Goal: Transaction & Acquisition: Purchase product/service

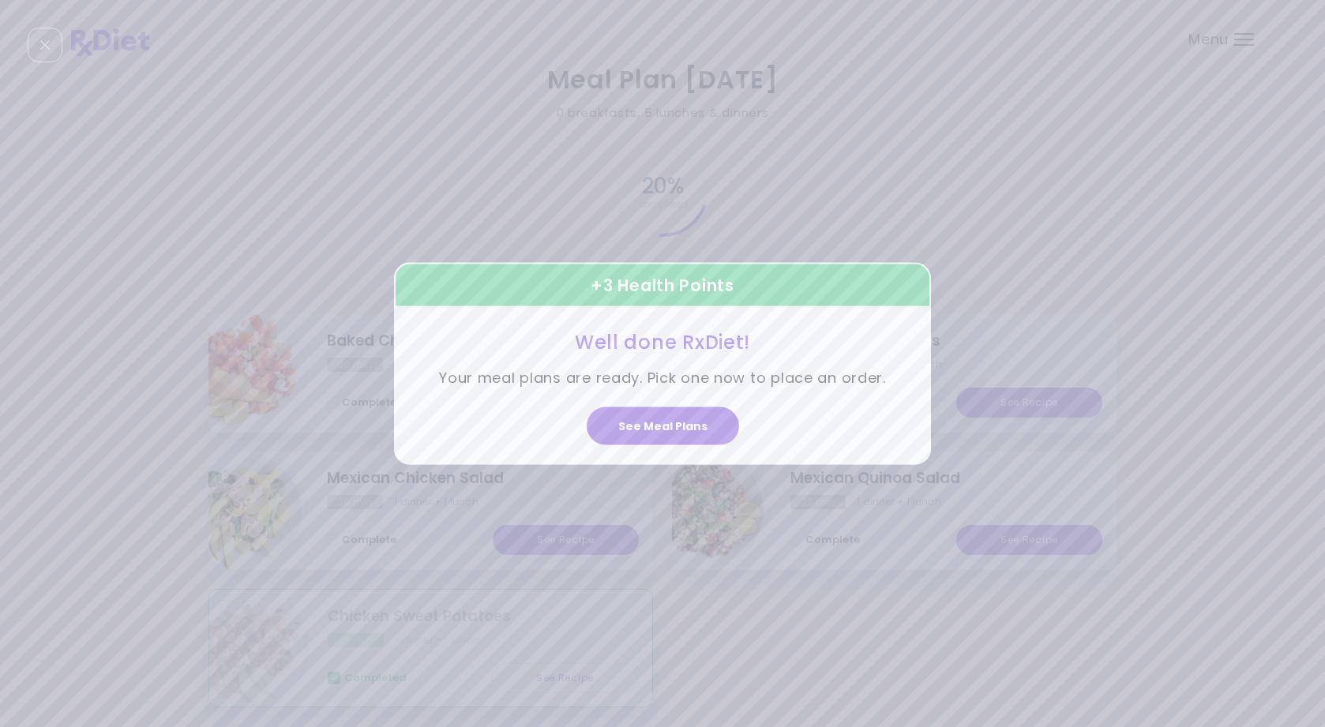
click at [41, 43] on icon "Close" at bounding box center [44, 44] width 9 height 9
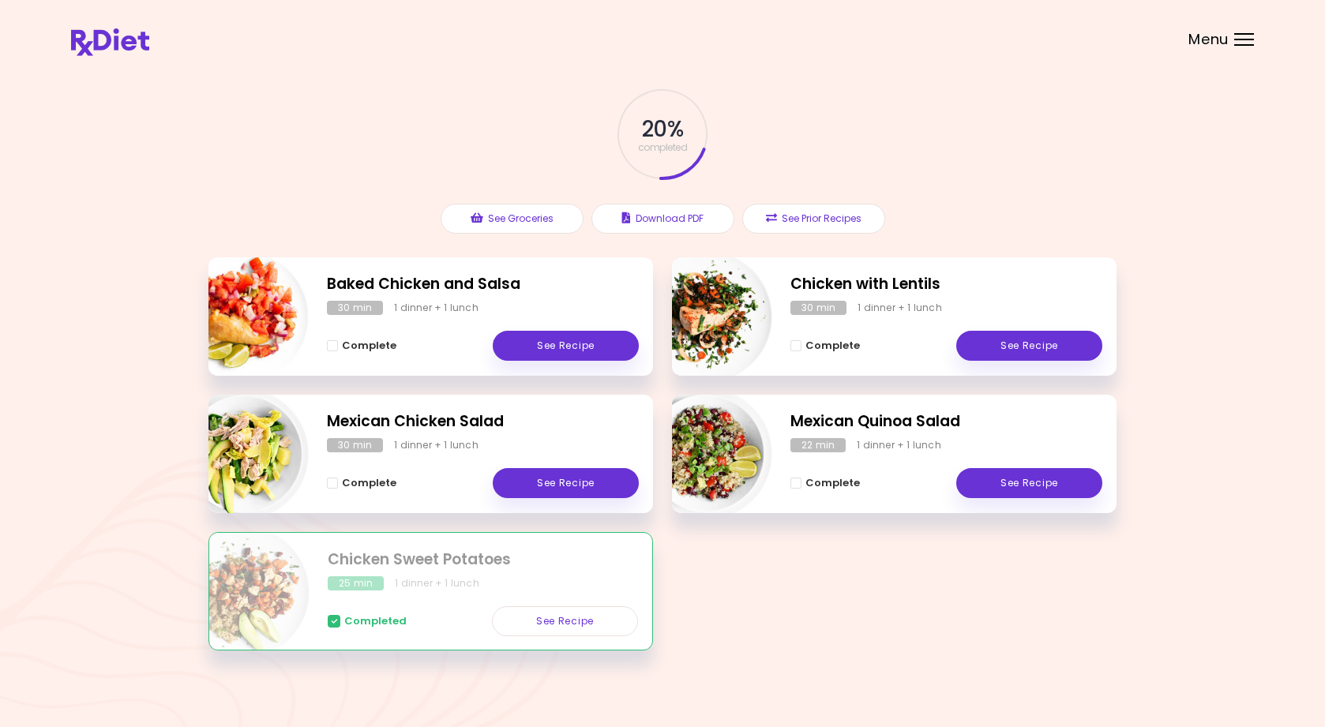
scroll to position [66, 0]
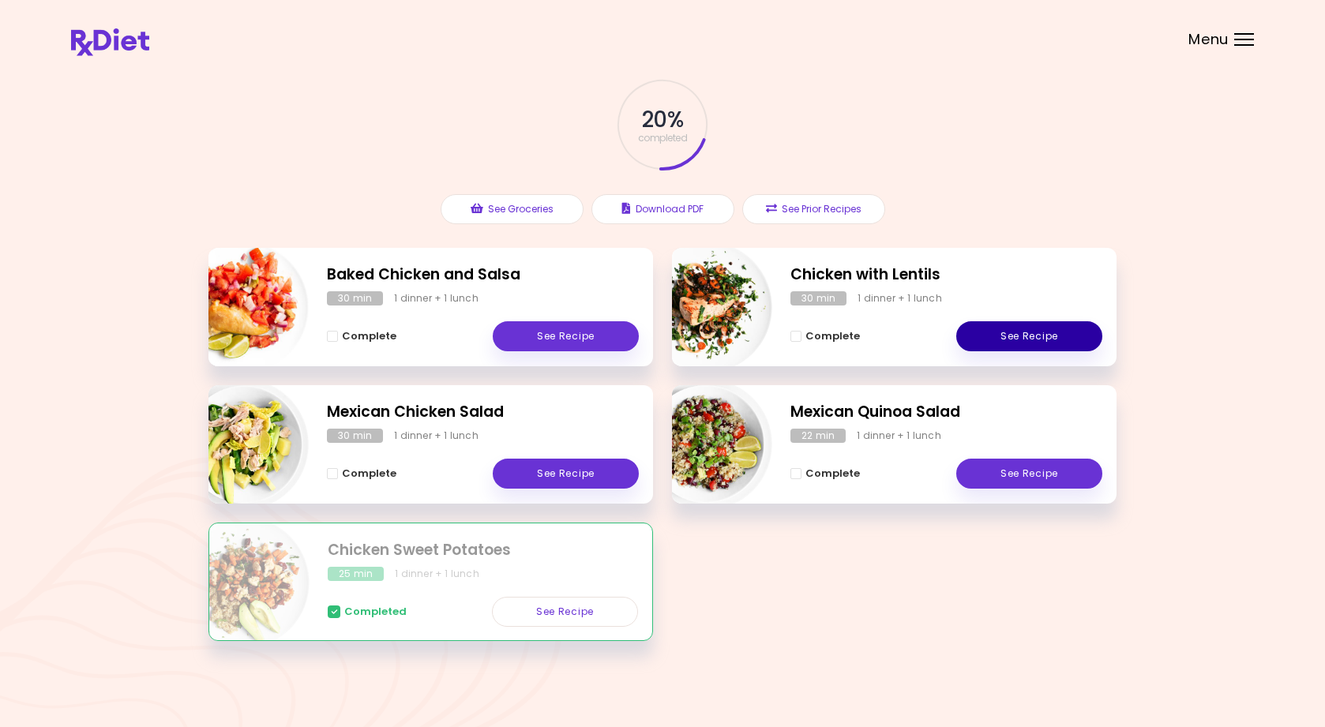
click at [1001, 329] on link "See Recipe" at bounding box center [1029, 336] width 146 height 30
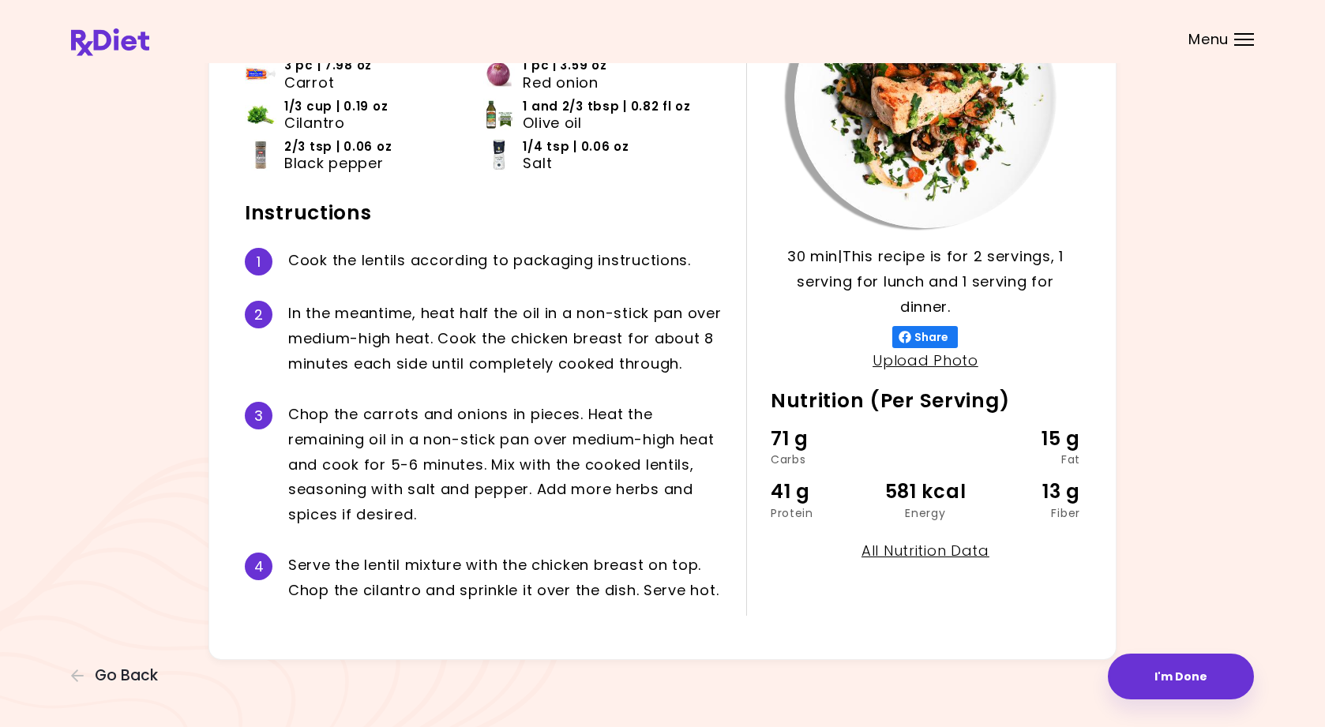
scroll to position [200, 0]
click at [1201, 675] on button "I'm Done" at bounding box center [1181, 677] width 146 height 46
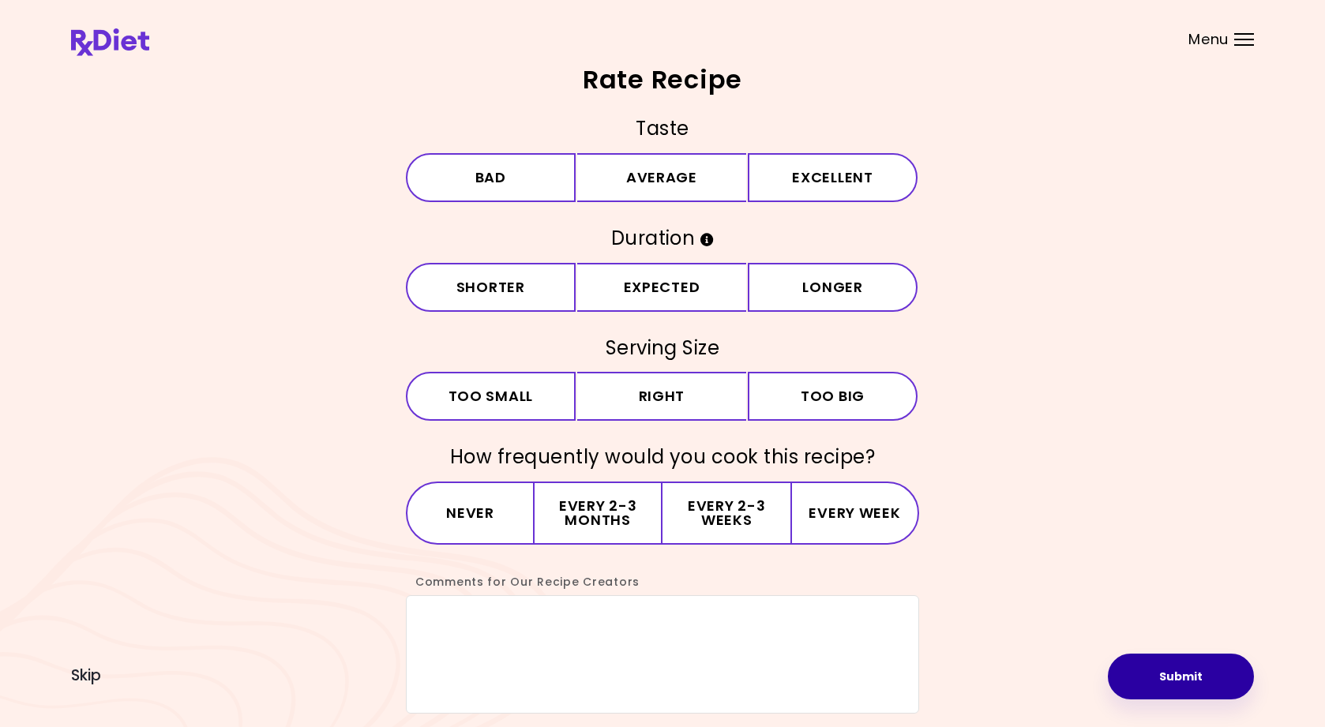
click at [1197, 667] on button "Submit" at bounding box center [1181, 677] width 146 height 46
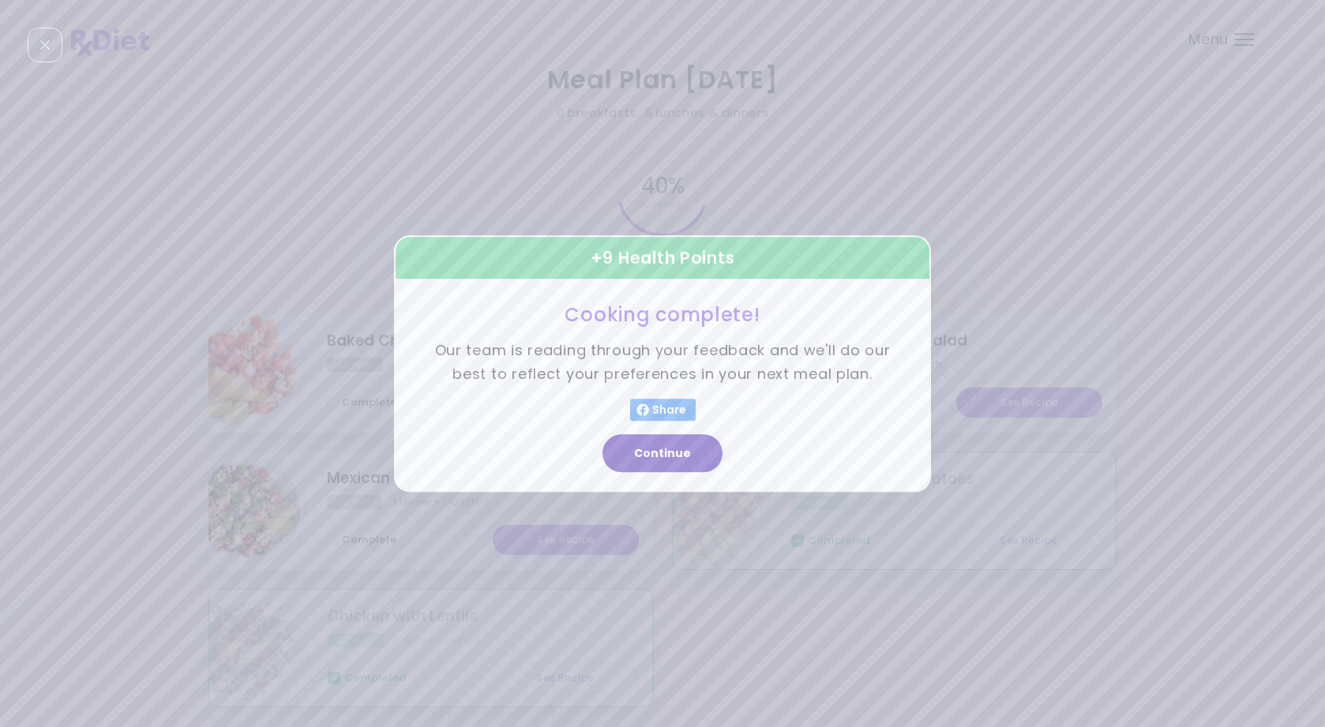
click at [660, 451] on button "Continue" at bounding box center [663, 453] width 120 height 38
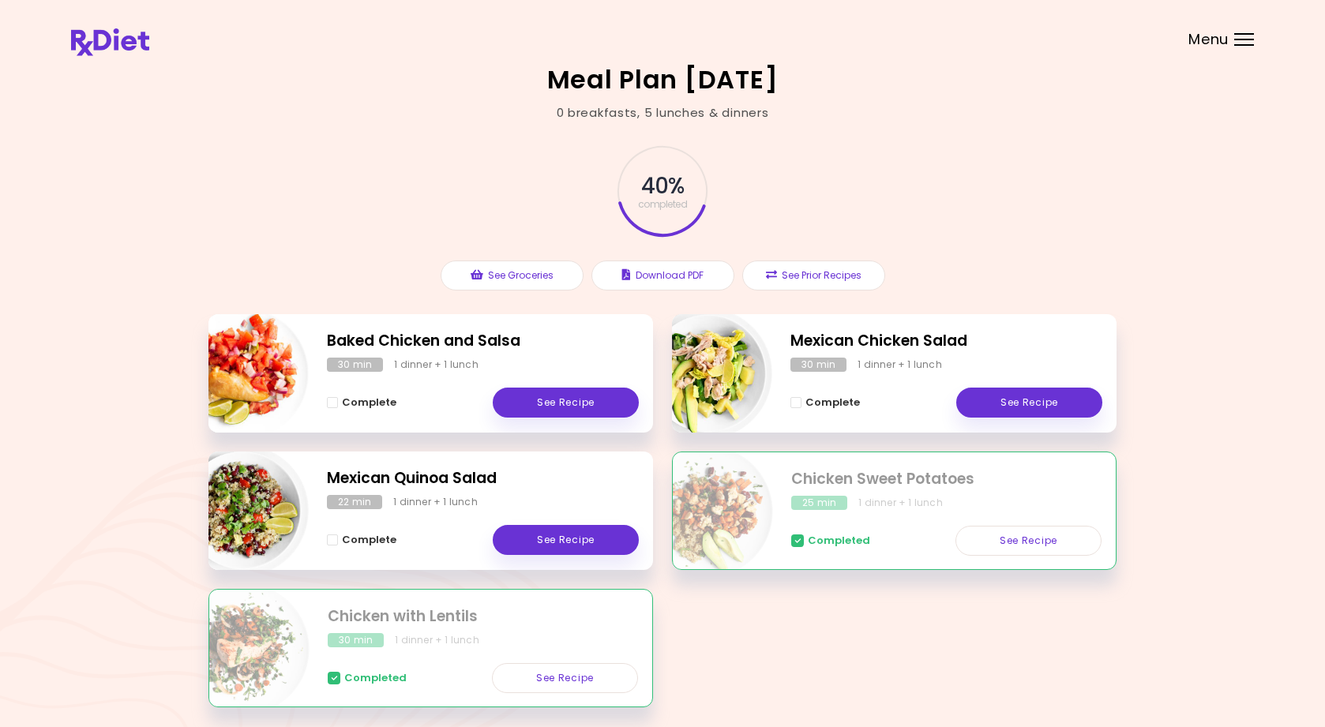
click at [1246, 36] on div "Menu" at bounding box center [1245, 39] width 20 height 13
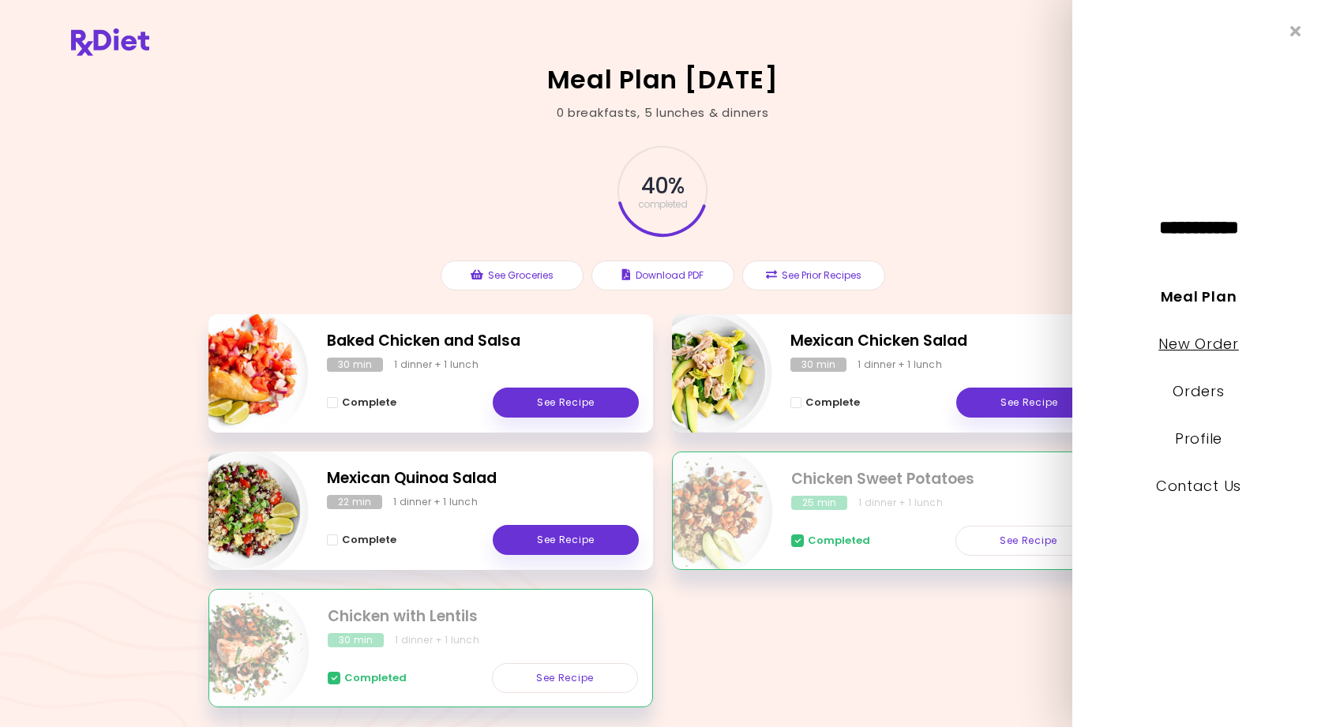
click at [1192, 341] on link "New Order" at bounding box center [1199, 344] width 80 height 20
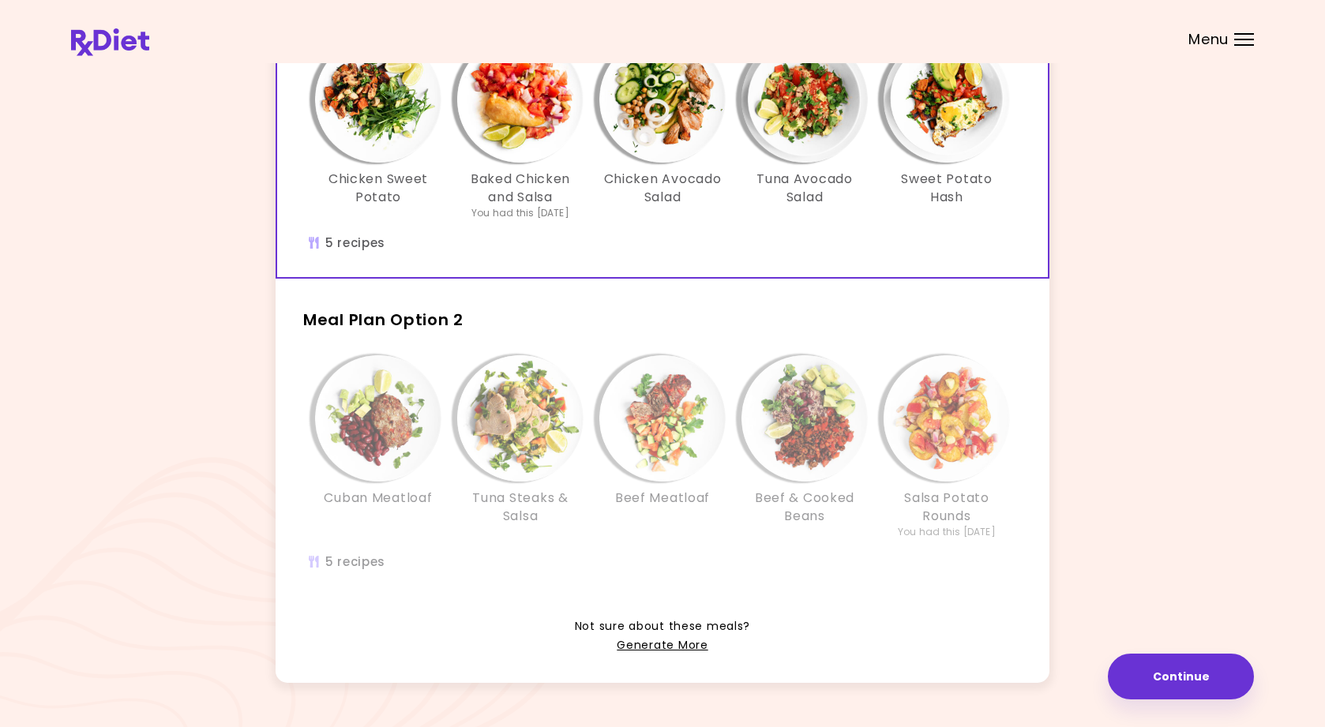
scroll to position [206, 0]
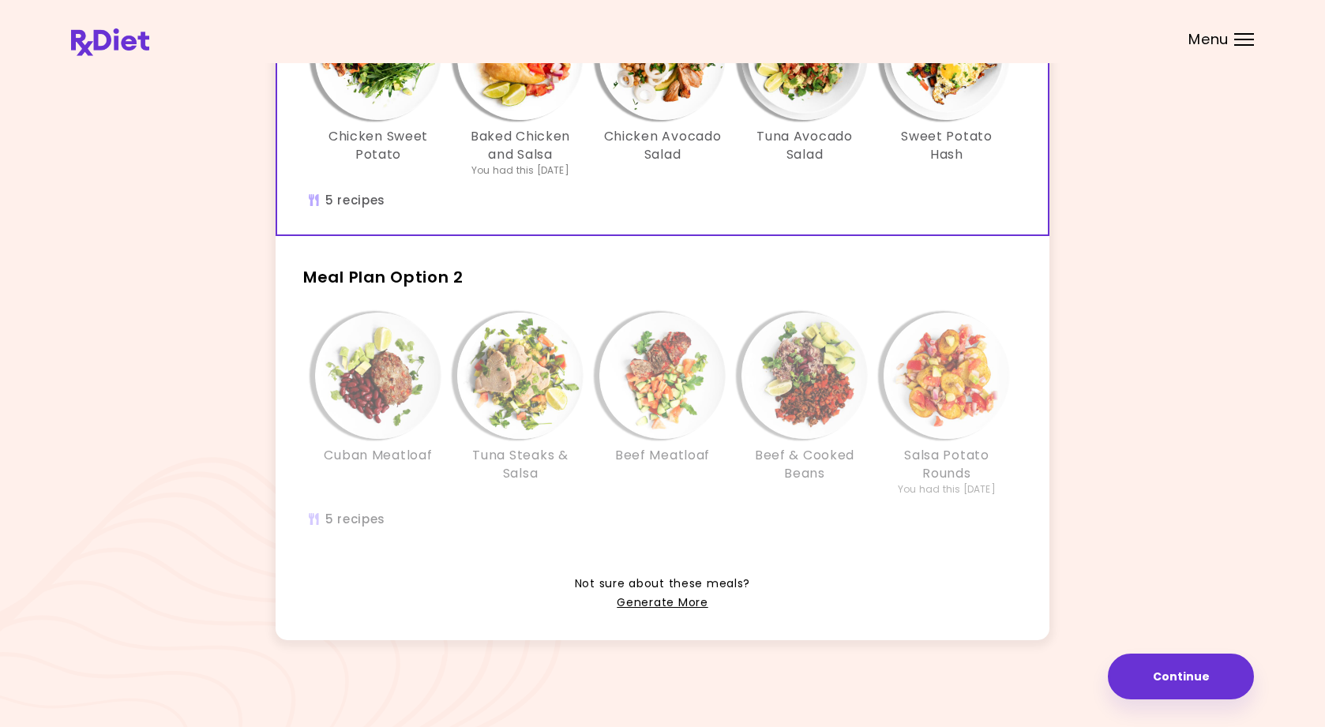
click at [641, 331] on img "Info - Beef Meatloaf - Meal Plan Option 2" at bounding box center [662, 376] width 126 height 126
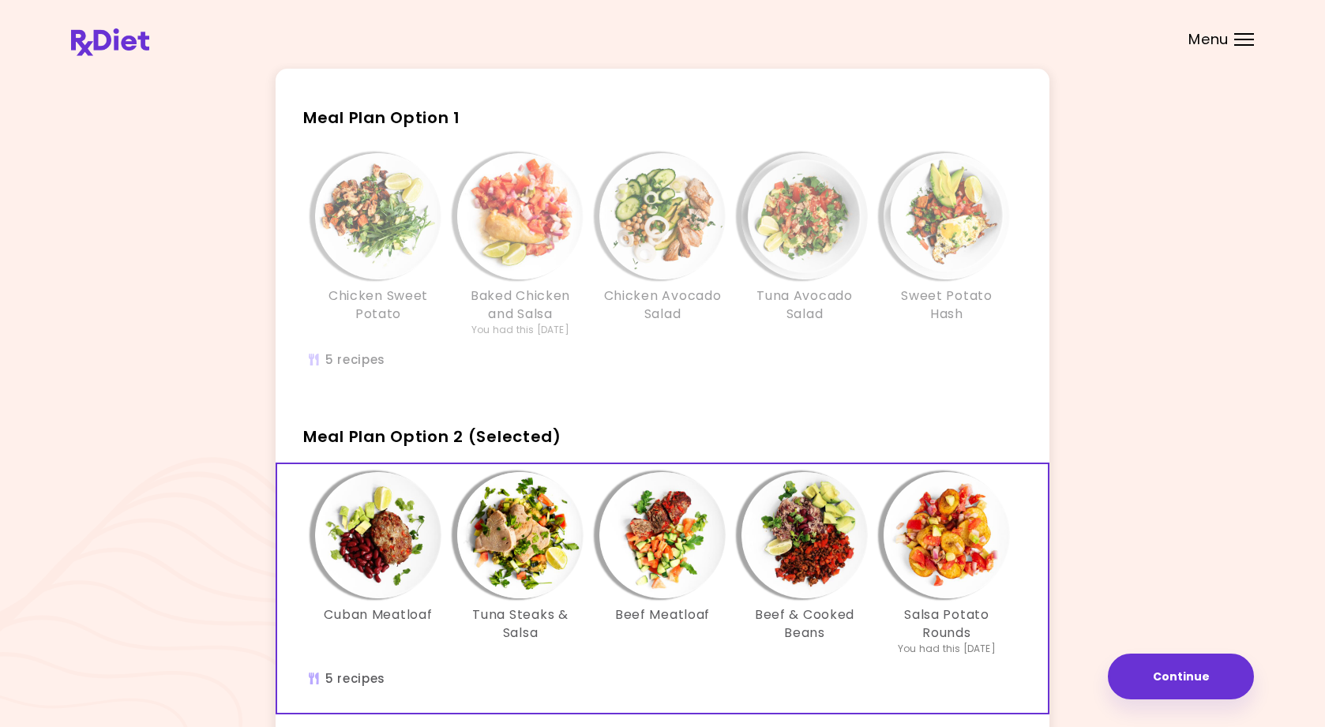
scroll to position [18, 0]
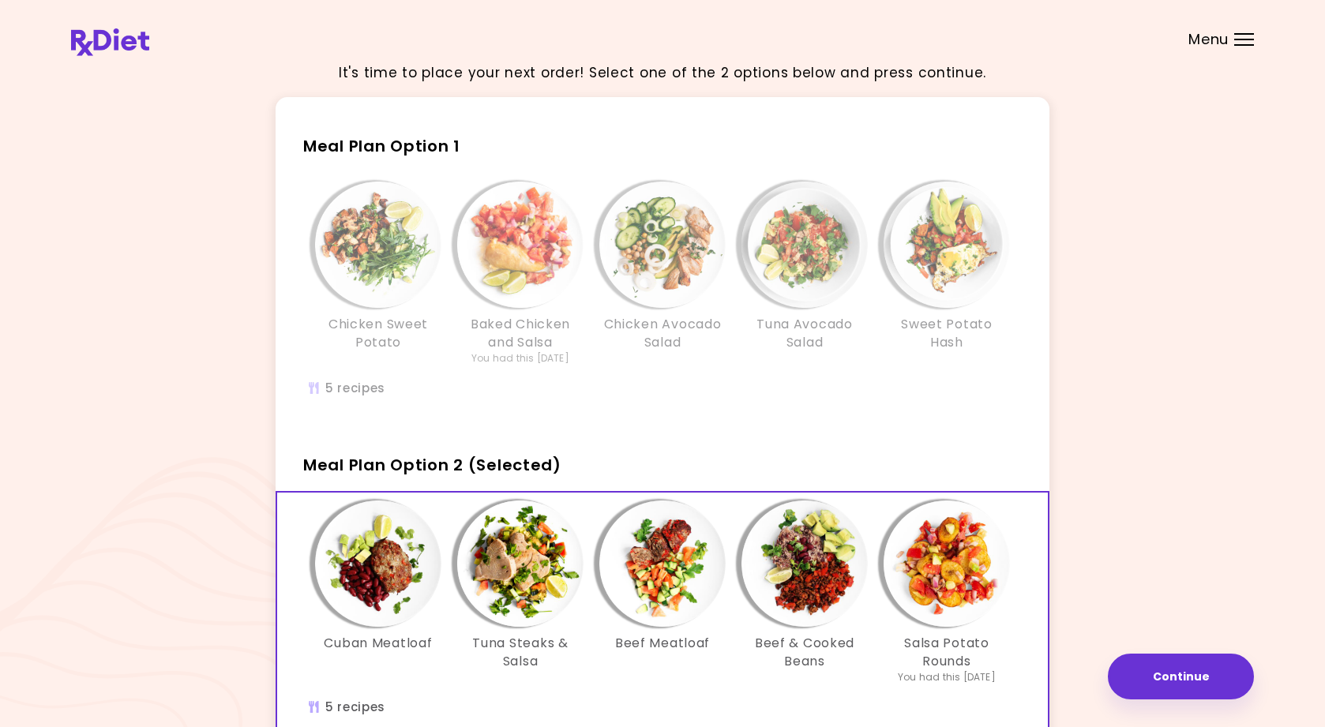
click at [668, 224] on img "Info - Chicken Avocado Salad - Meal Plan Option 1" at bounding box center [662, 245] width 126 height 126
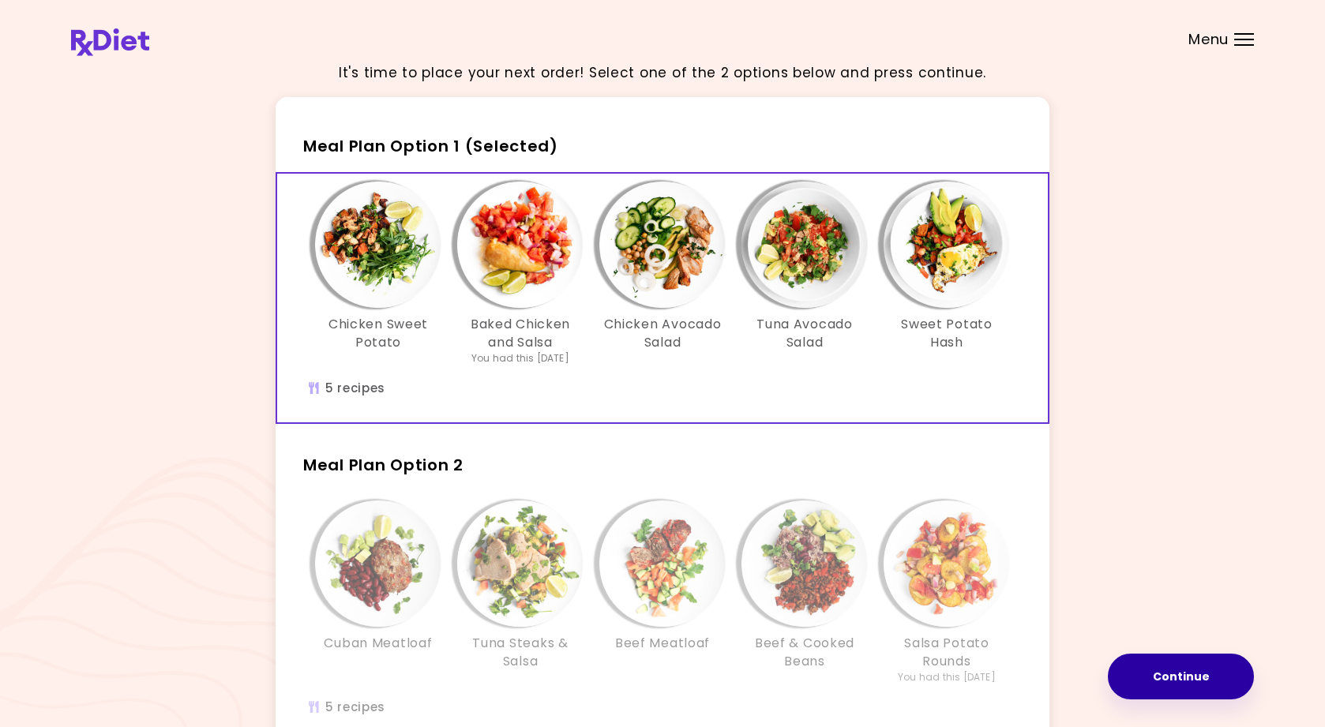
click at [1177, 668] on button "Continue" at bounding box center [1181, 677] width 146 height 46
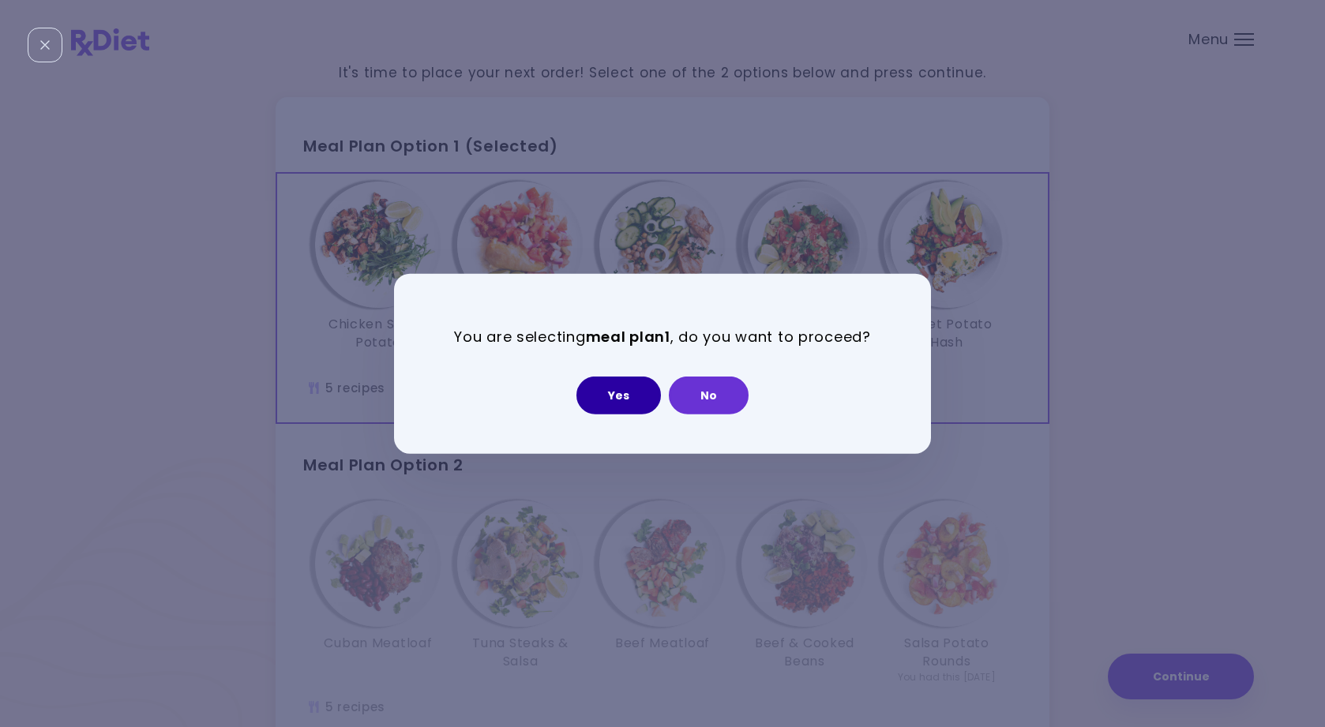
click at [611, 389] on button "Yes" at bounding box center [619, 396] width 85 height 38
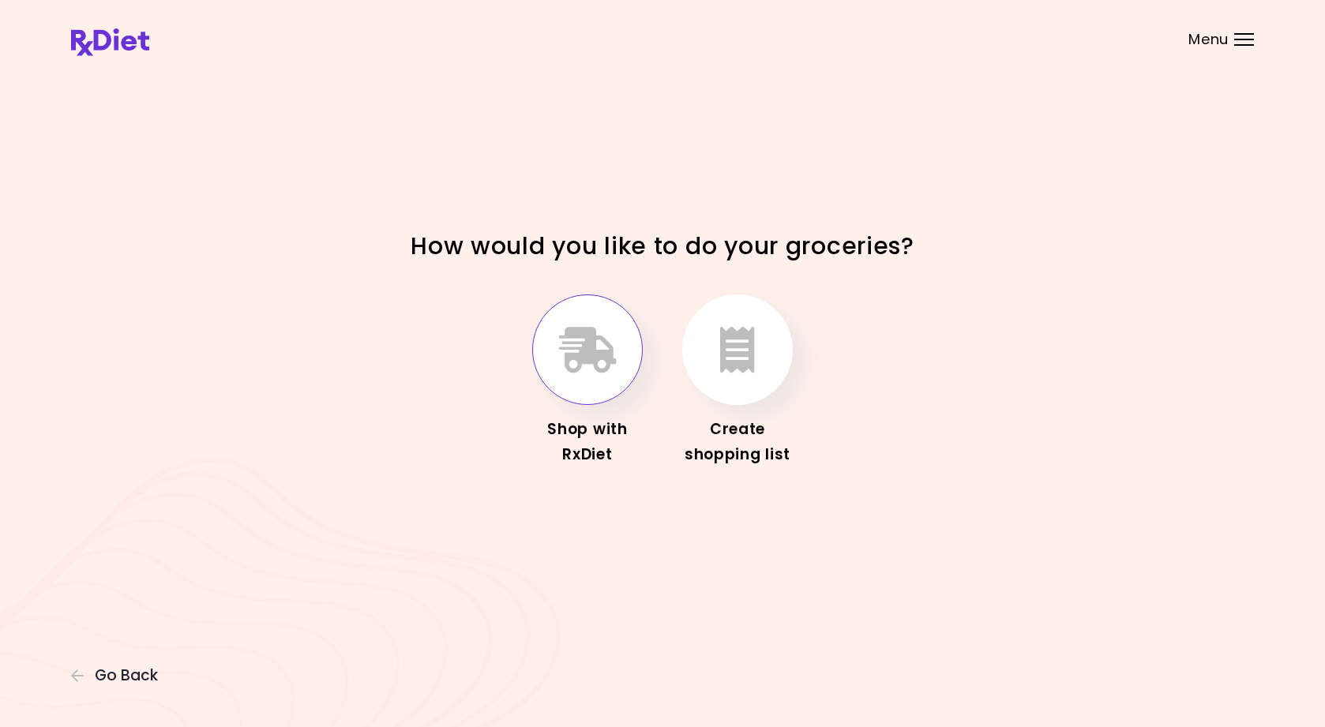
click at [571, 365] on icon "button" at bounding box center [588, 350] width 58 height 46
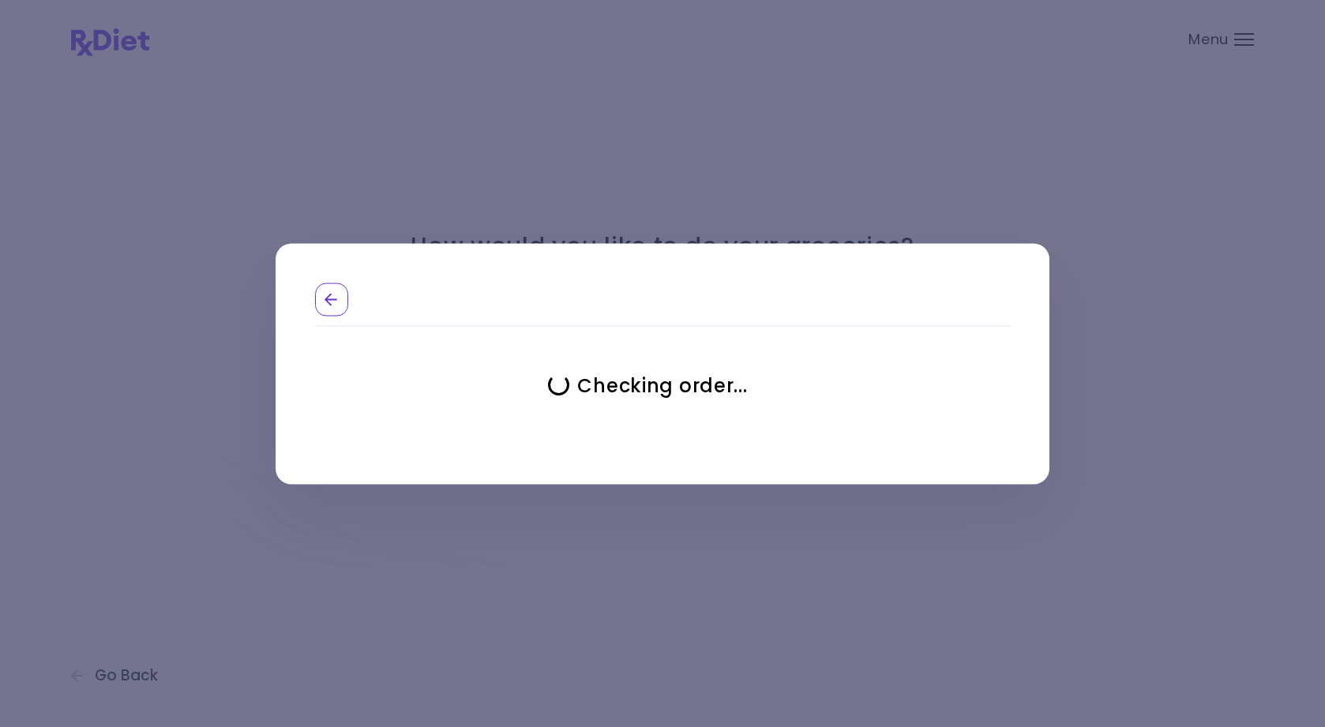
select select "**********"
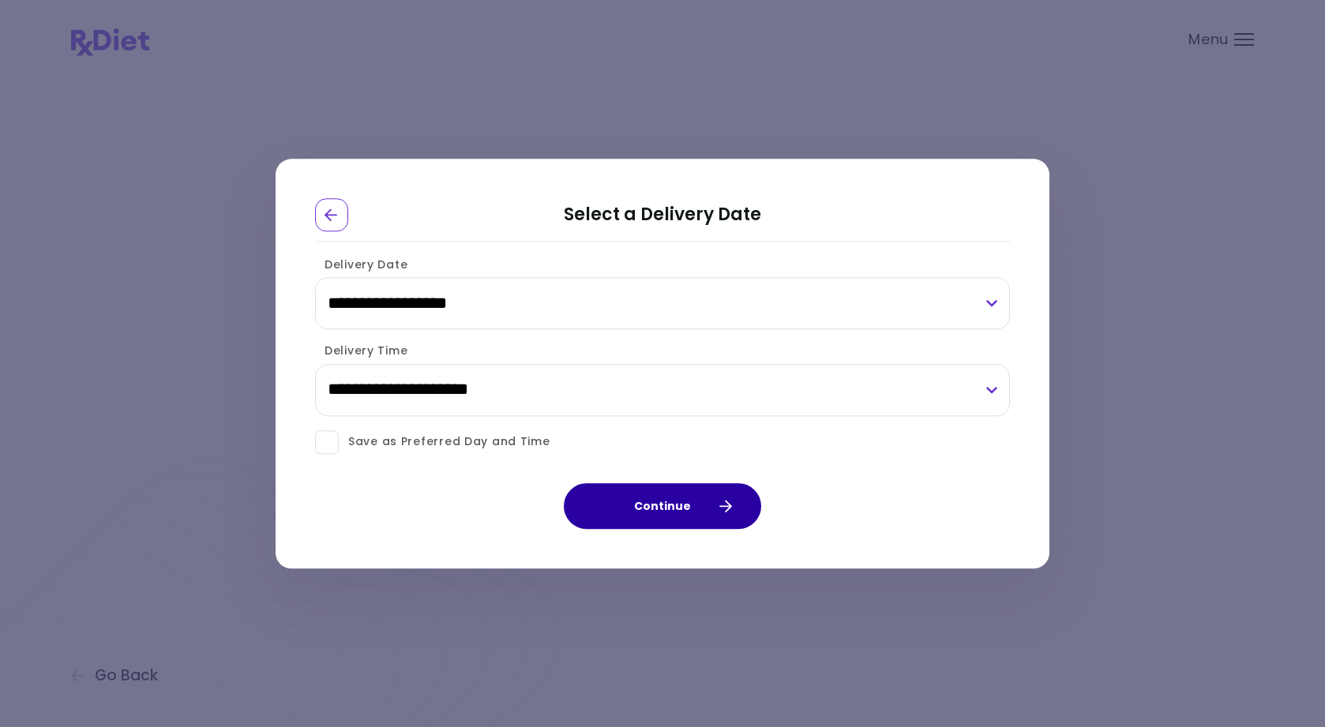
click at [686, 505] on button "Continue" at bounding box center [662, 506] width 197 height 46
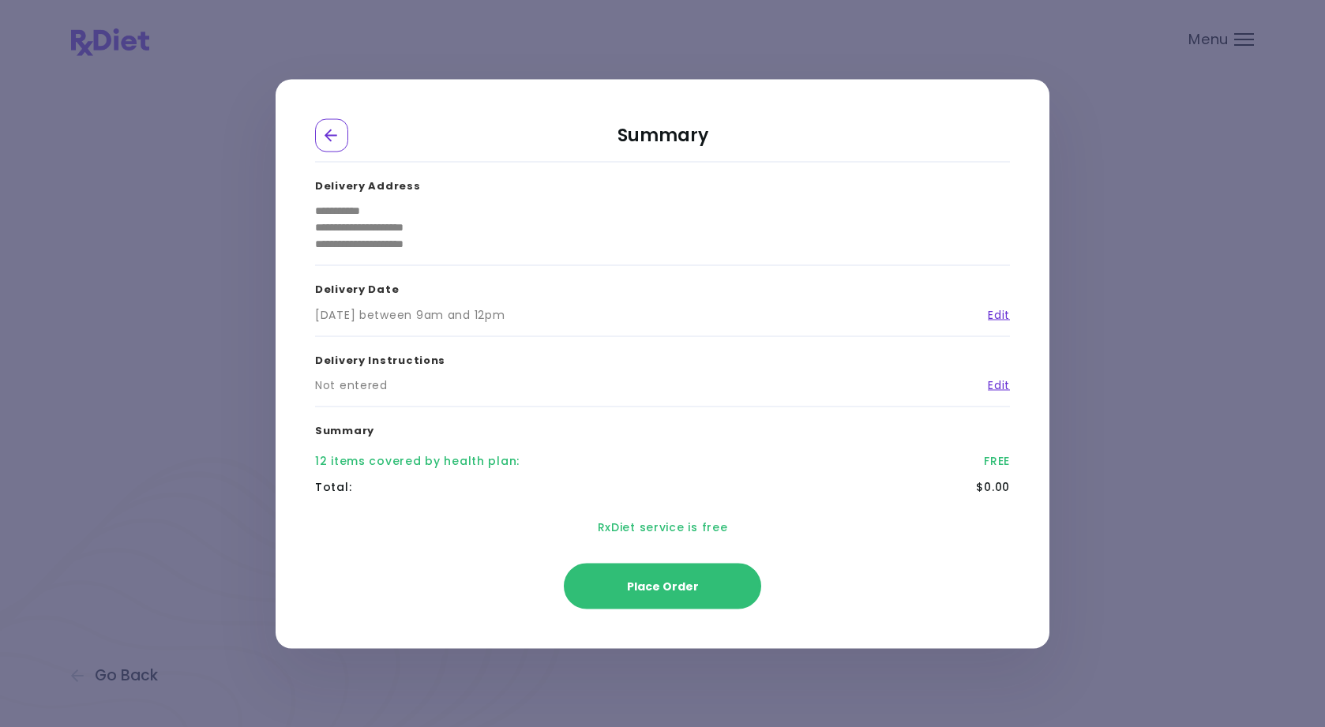
click at [1113, 288] on div "**********" at bounding box center [662, 363] width 1325 height 727
click at [328, 133] on icon "Go Back" at bounding box center [332, 135] width 14 height 14
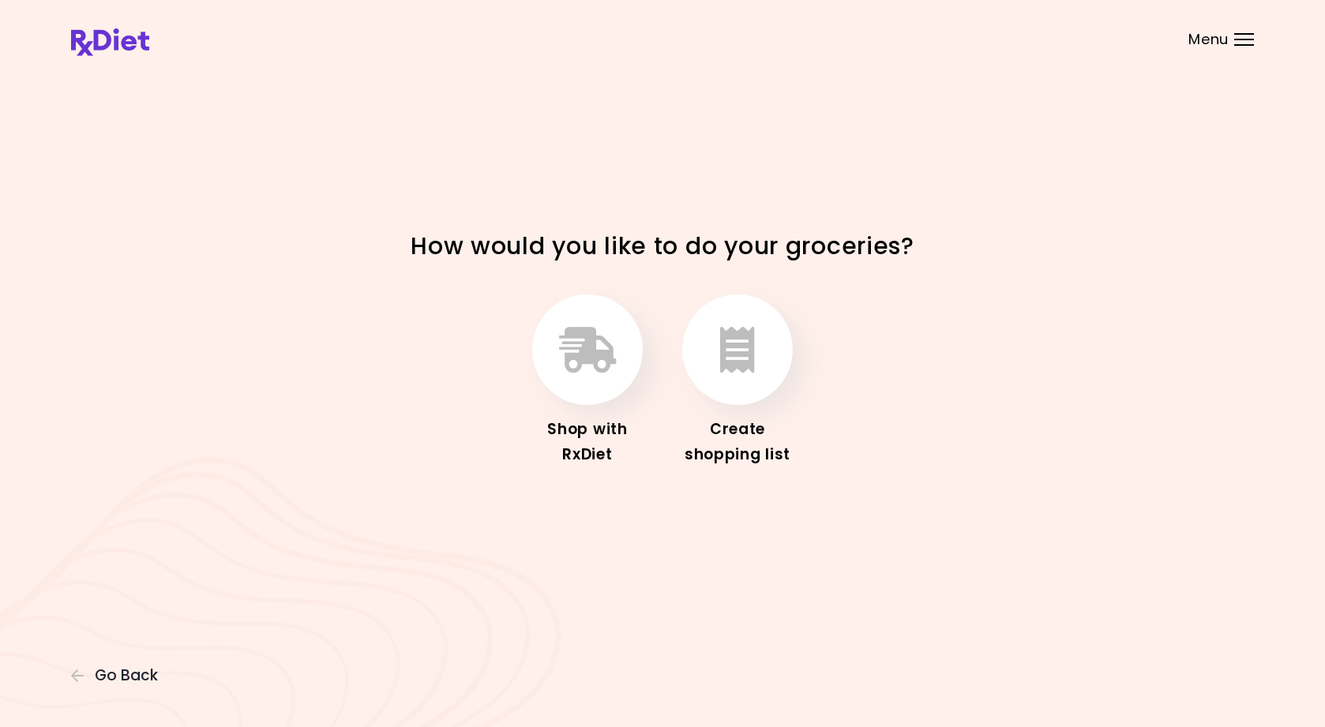
click at [131, 42] on img at bounding box center [110, 42] width 78 height 28
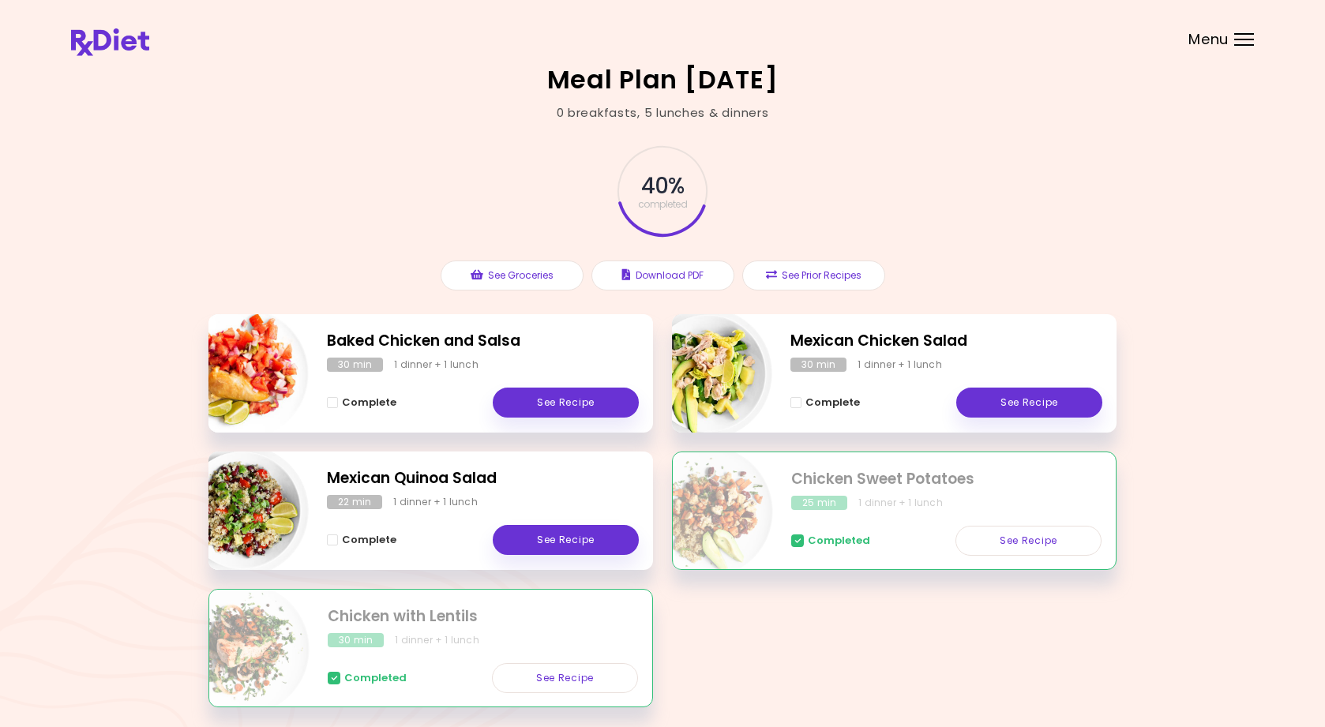
click at [1246, 40] on div "Menu" at bounding box center [1245, 39] width 20 height 13
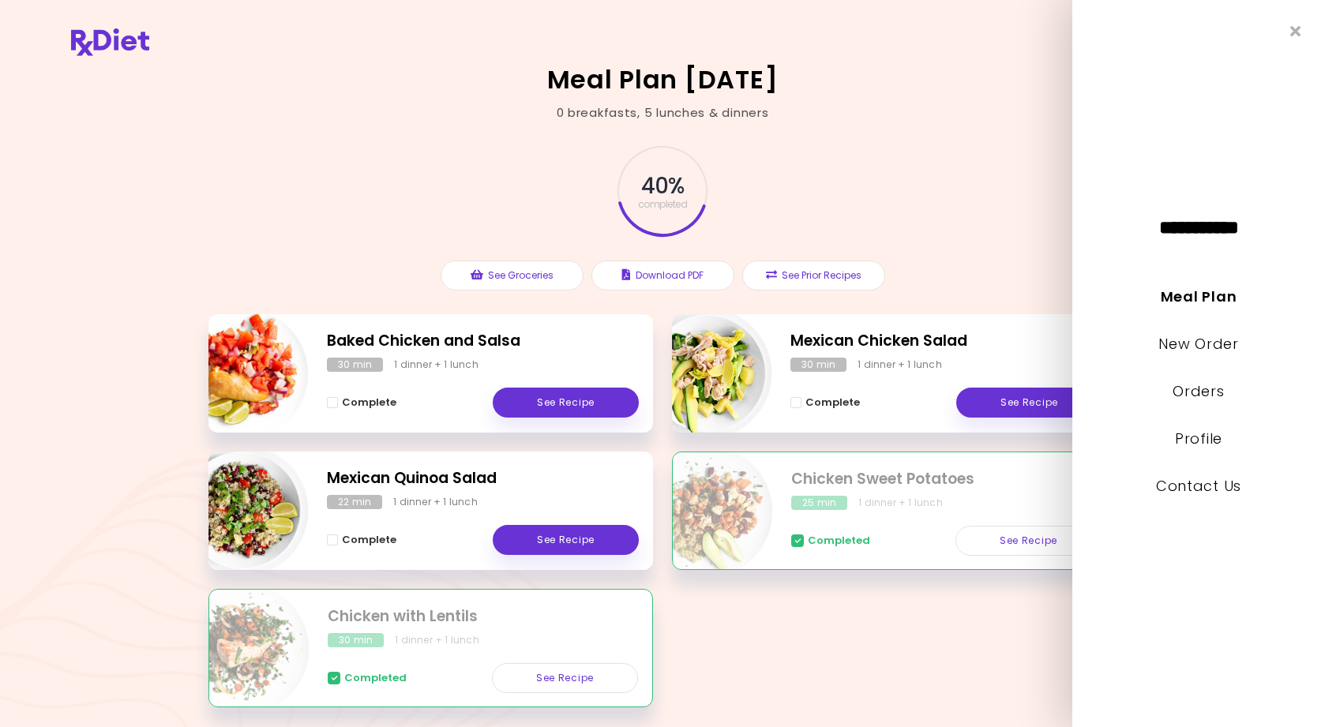
click at [1246, 29] on div "**********" at bounding box center [1199, 363] width 253 height 727
click at [1188, 438] on link "Profile" at bounding box center [1198, 439] width 47 height 20
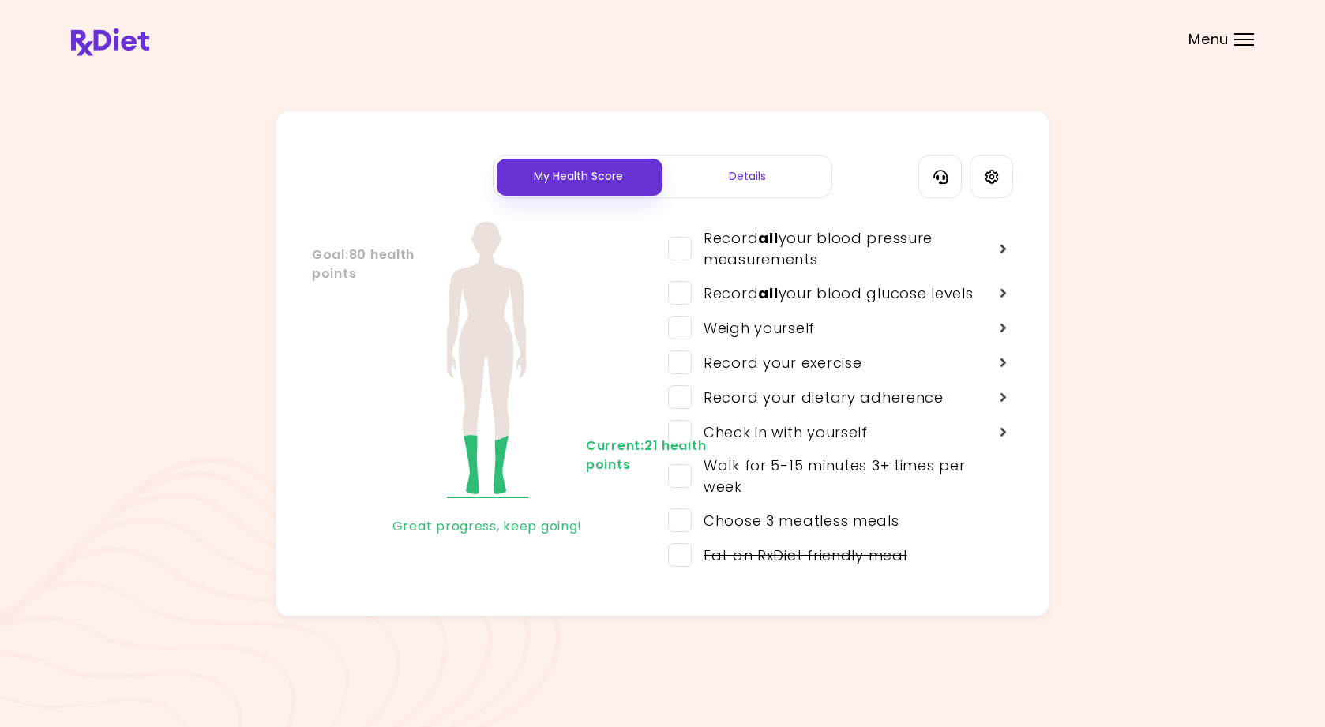
click at [739, 170] on div "Details" at bounding box center [747, 177] width 169 height 42
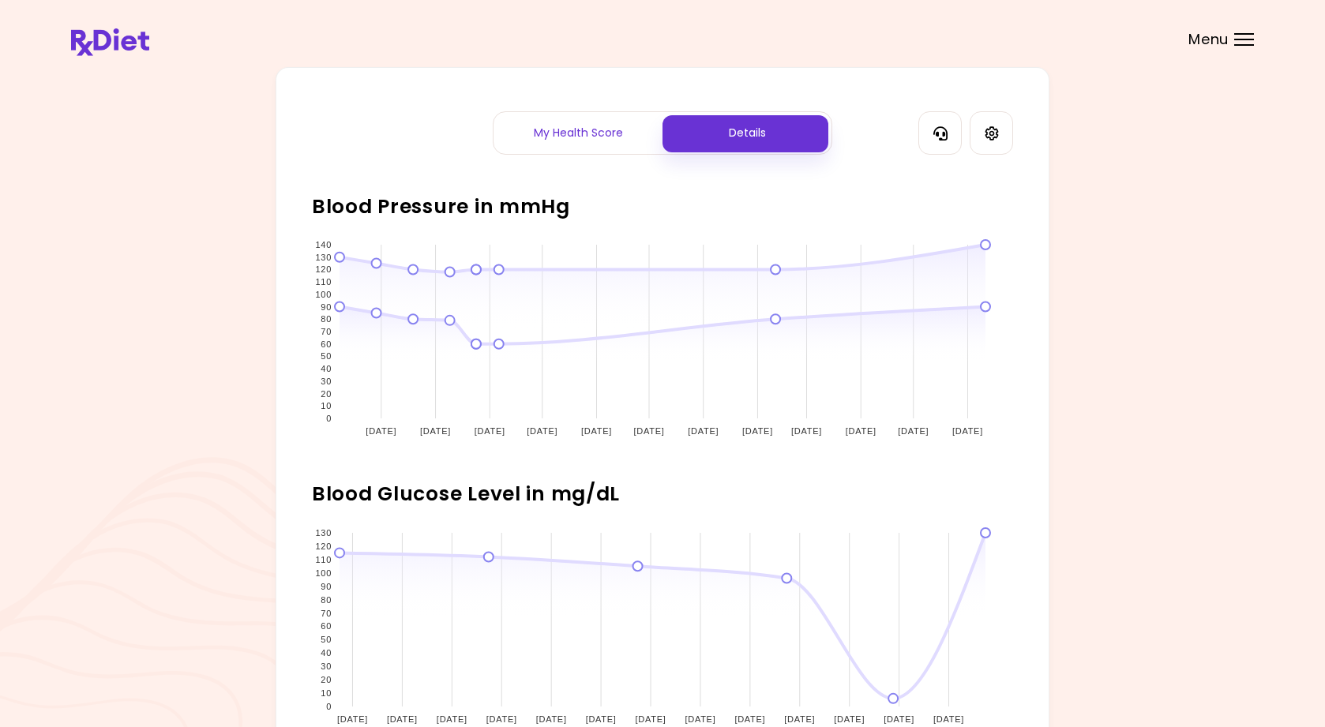
click at [591, 138] on div "My Health Score" at bounding box center [578, 133] width 169 height 42
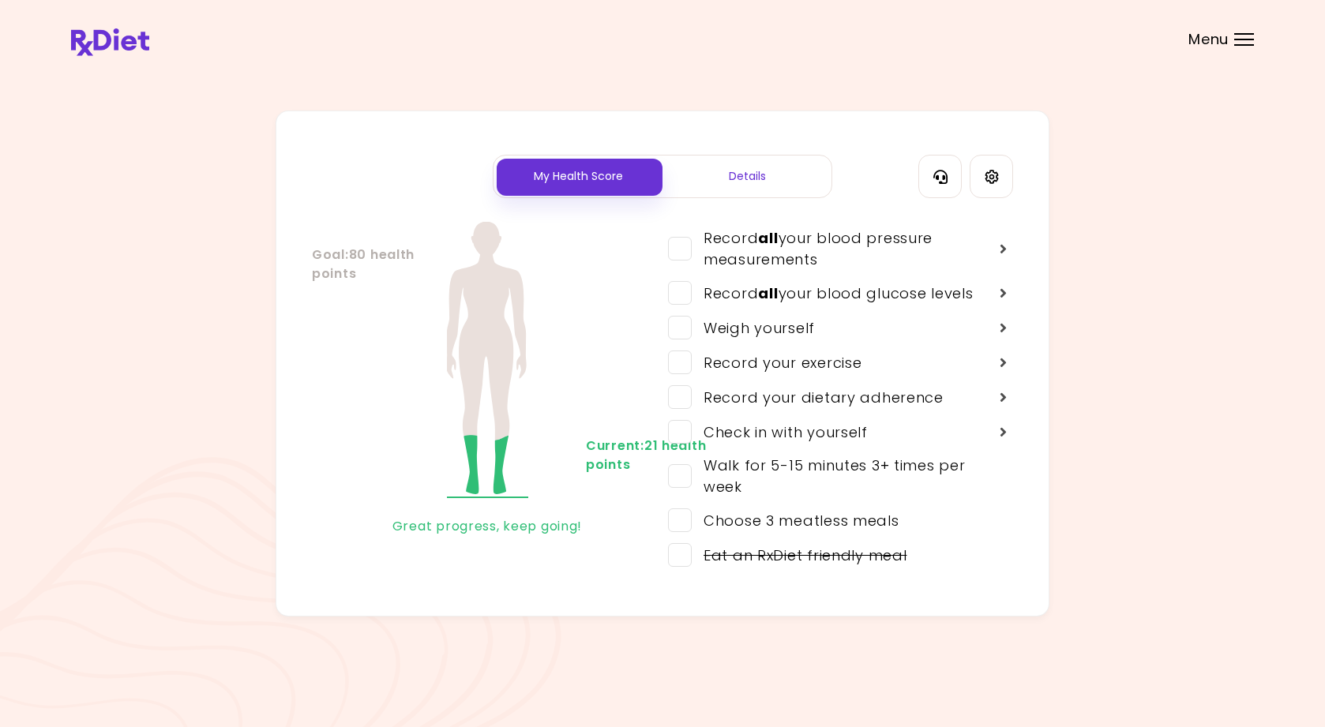
click at [137, 41] on img at bounding box center [110, 42] width 78 height 28
